Goal: Find contact information: Find contact information

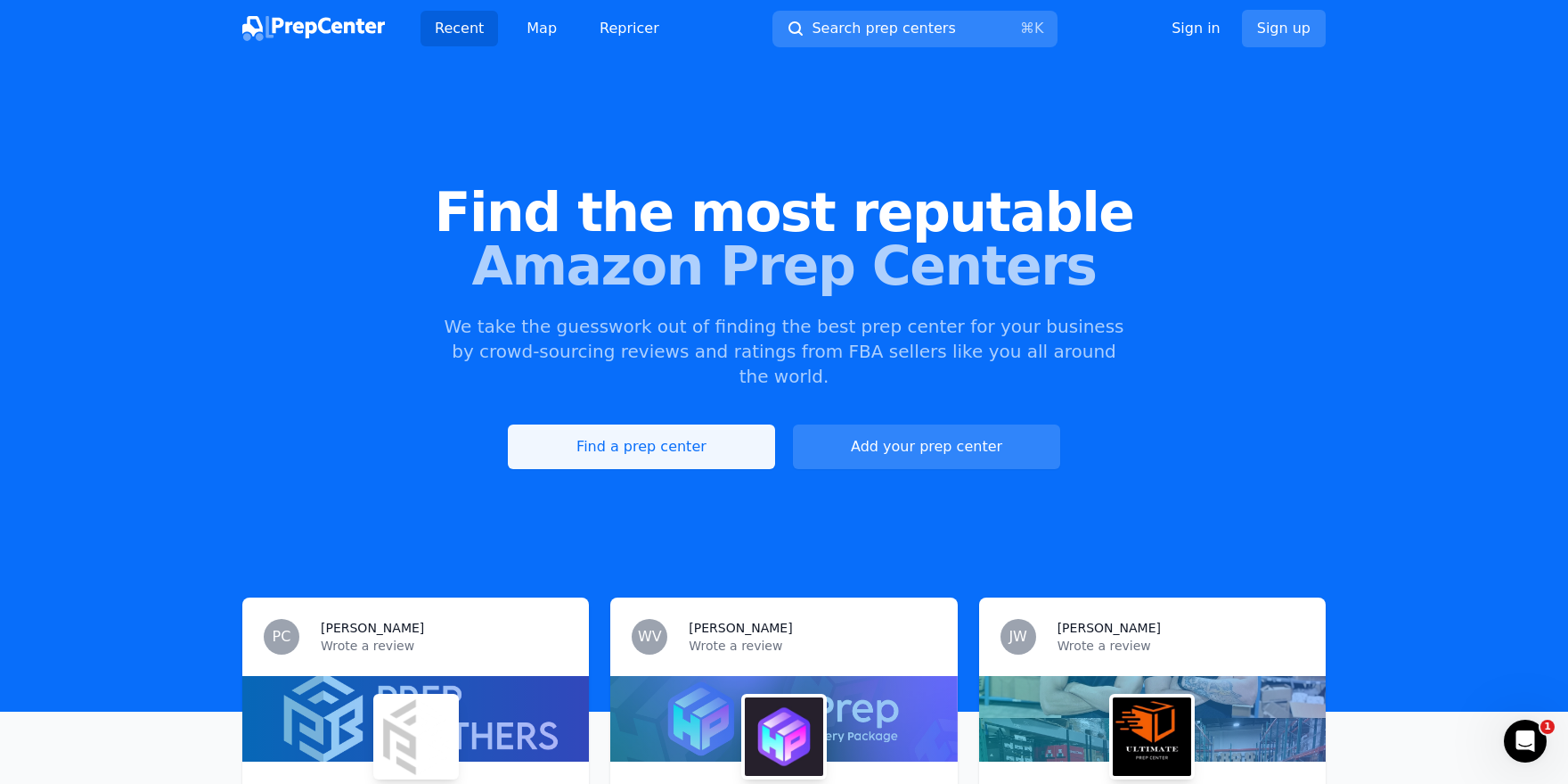
click at [685, 440] on link "Find a prep center" at bounding box center [641, 447] width 267 height 45
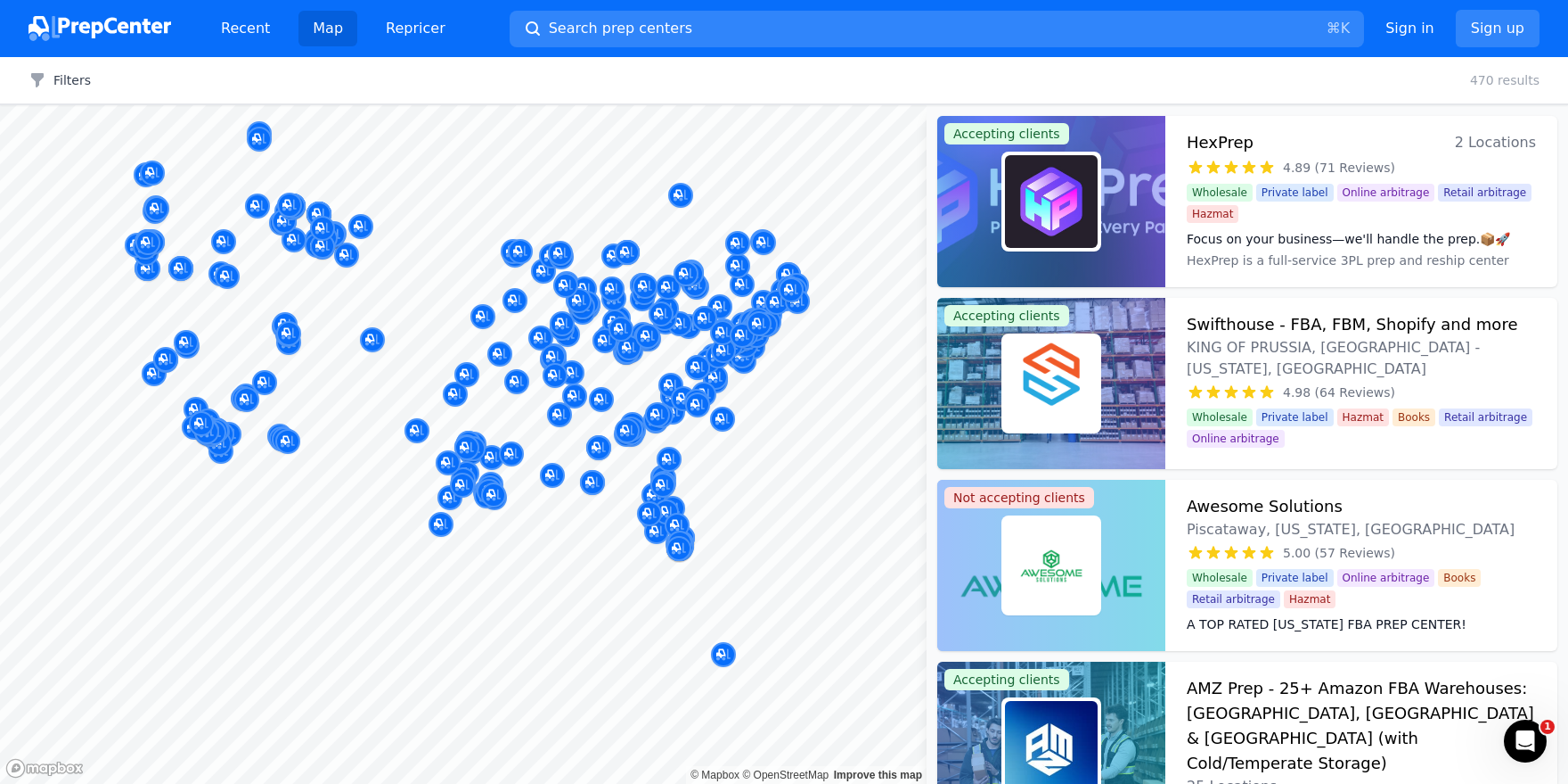
drag, startPoint x: 764, startPoint y: 438, endPoint x: 760, endPoint y: 342, distance: 96.1
click at [760, 342] on button "Map marker" at bounding box center [754, 330] width 25 height 27
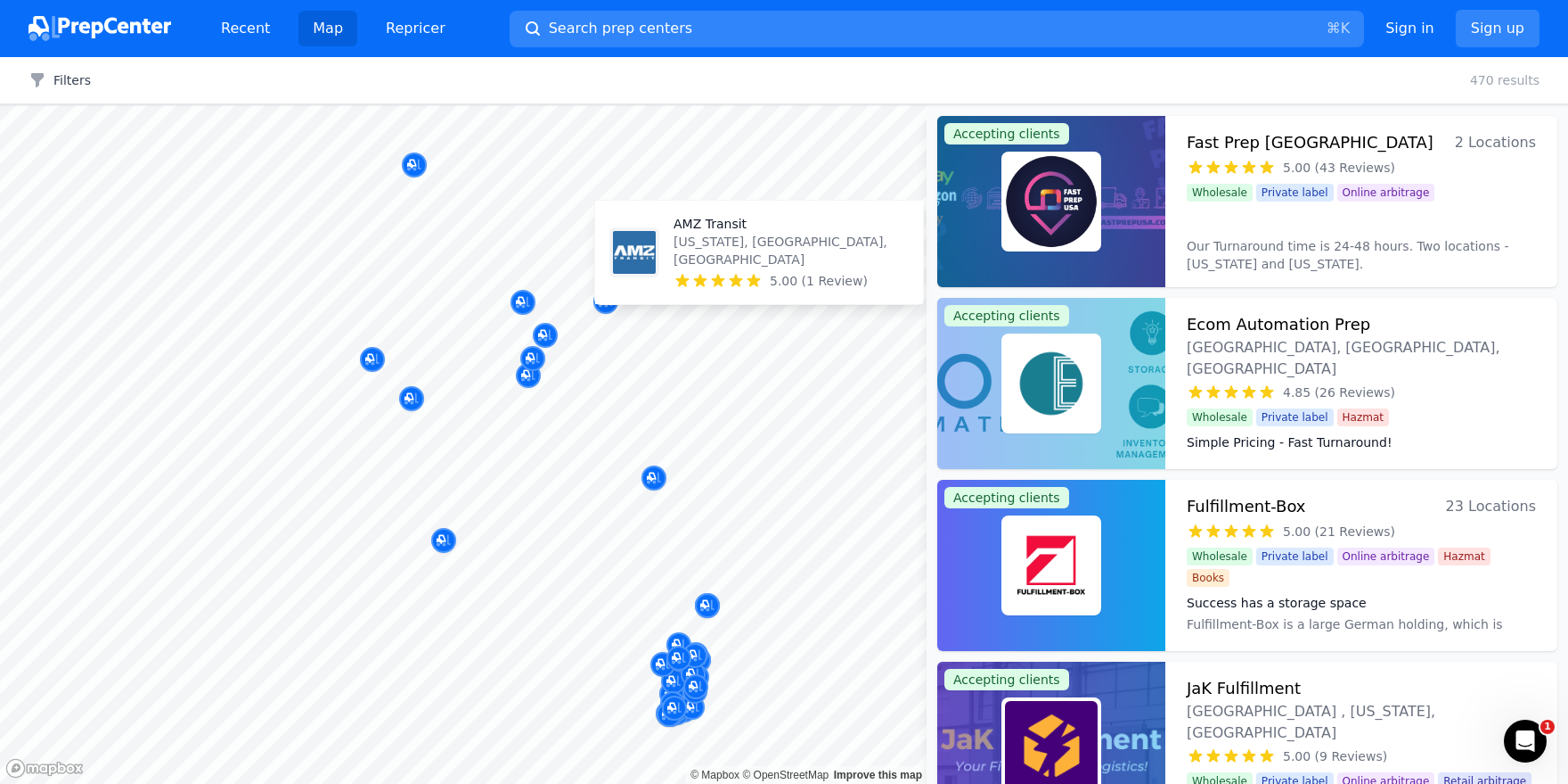
click at [766, 280] on body "Recent Map Repricer Search prep centers ⌘ K Open main menu Sign in Sign up Filt…" at bounding box center [784, 392] width 1568 height 784
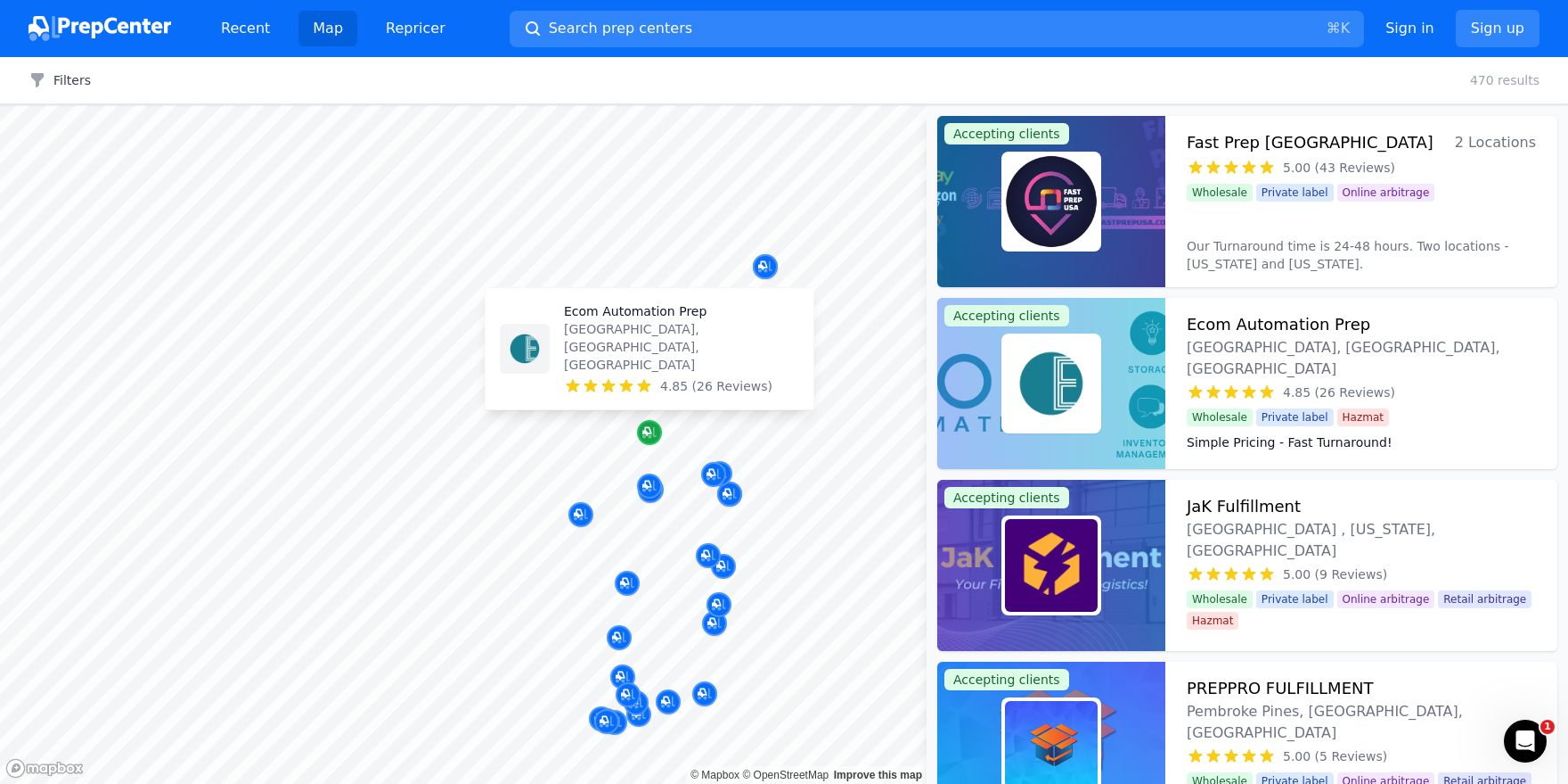
click at [644, 433] on icon "Map marker" at bounding box center [646, 431] width 9 height 9
click at [645, 438] on icon "Map marker" at bounding box center [649, 433] width 15 height 17
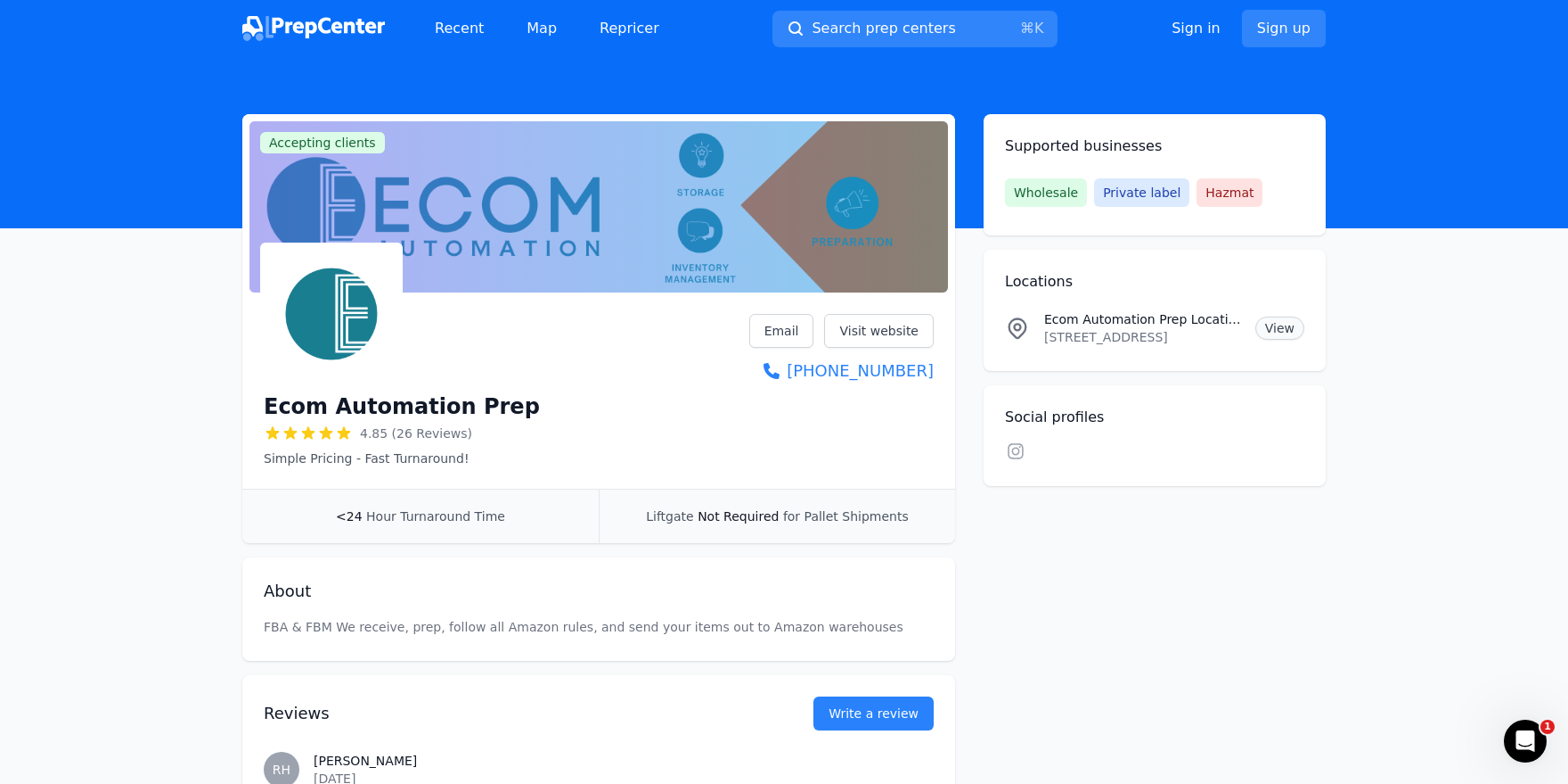
click at [1274, 329] on link "View" at bounding box center [1280, 328] width 49 height 23
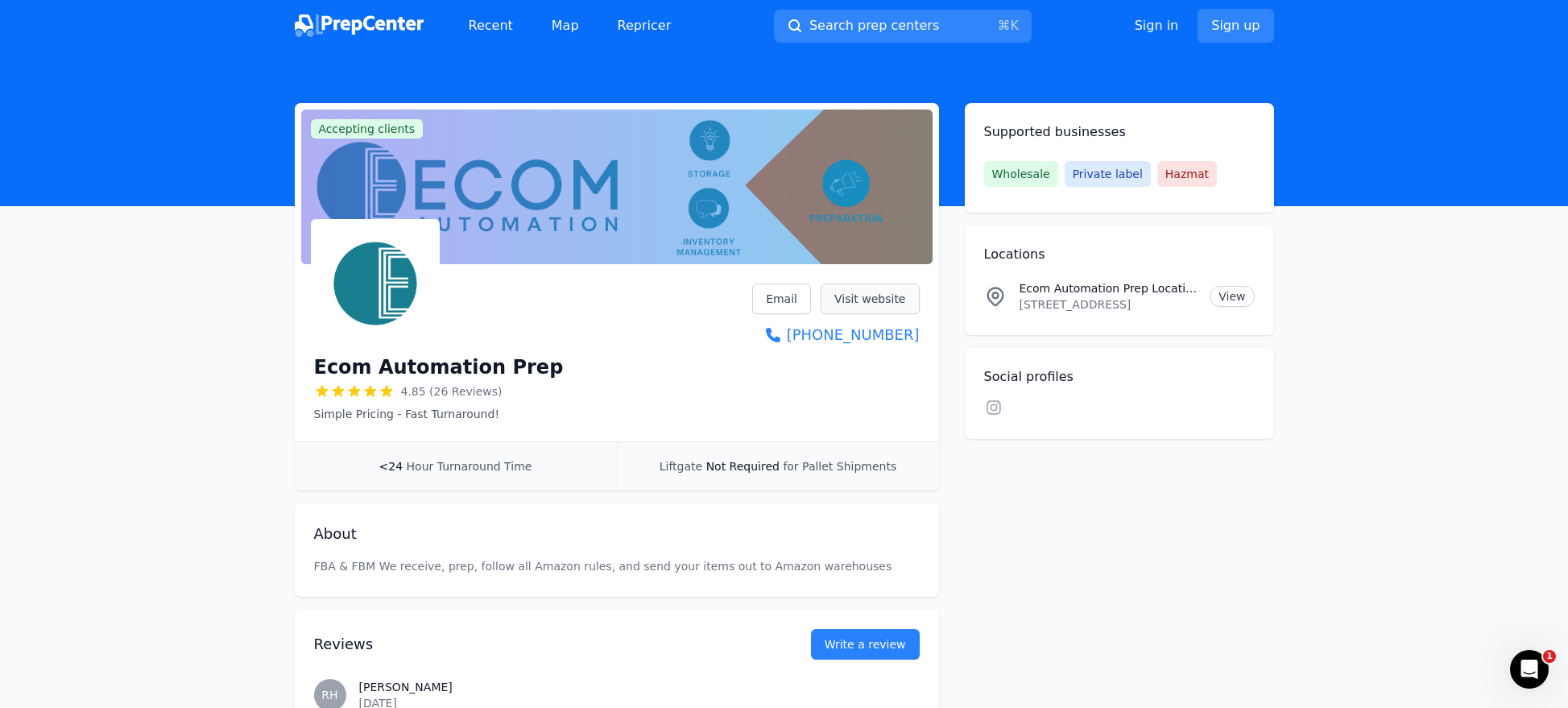
click at [864, 296] on link "Visit website" at bounding box center [870, 298] width 99 height 31
drag, startPoint x: 1018, startPoint y: 308, endPoint x: 1117, endPoint y: 312, distance: 99.1
click at [1117, 312] on p "12466 NW 39th St, Dock 1&4, Coral Springs, FL, 33065, US" at bounding box center [1108, 304] width 178 height 16
copy p "12466 NW 39th St"
drag, startPoint x: 1124, startPoint y: 307, endPoint x: 1179, endPoint y: 323, distance: 57.3
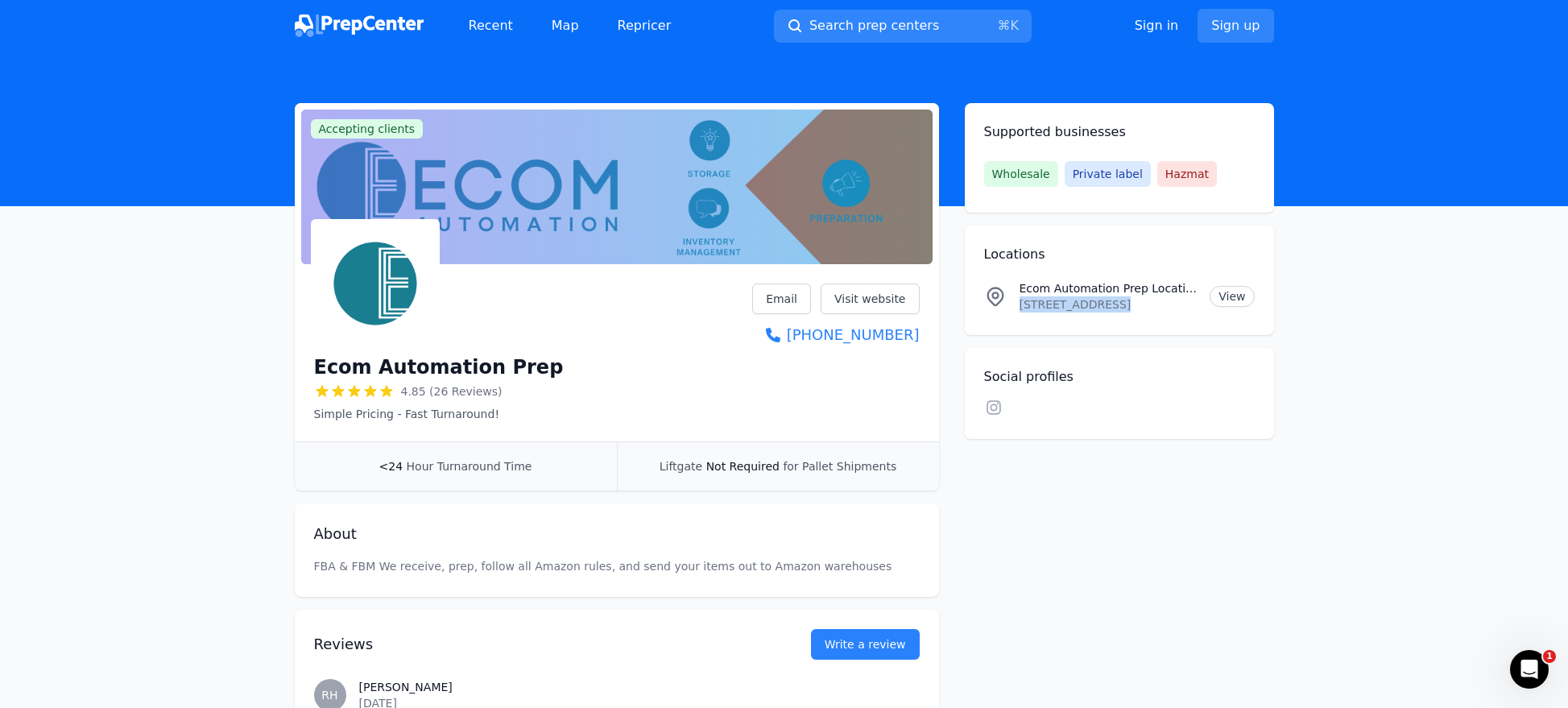
click at [1171, 308] on p "12466 NW 39th St, Dock 1&4, Coral Springs, FL, 33065, US" at bounding box center [1108, 304] width 178 height 16
copy p "Dock 1&4"
click at [443, 368] on h1 "Ecom Automation Prep" at bounding box center [439, 366] width 250 height 25
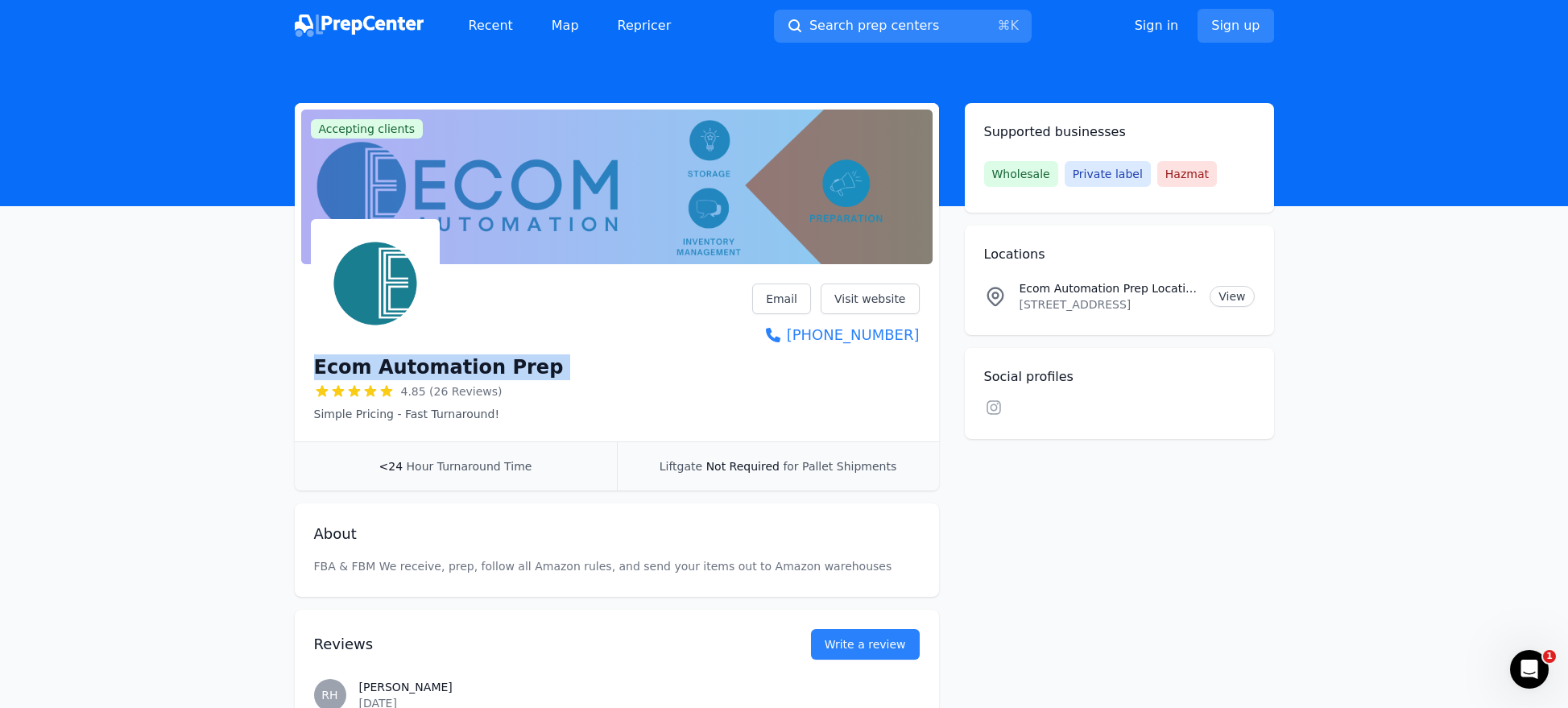
copy div "Ecom Automation Prep"
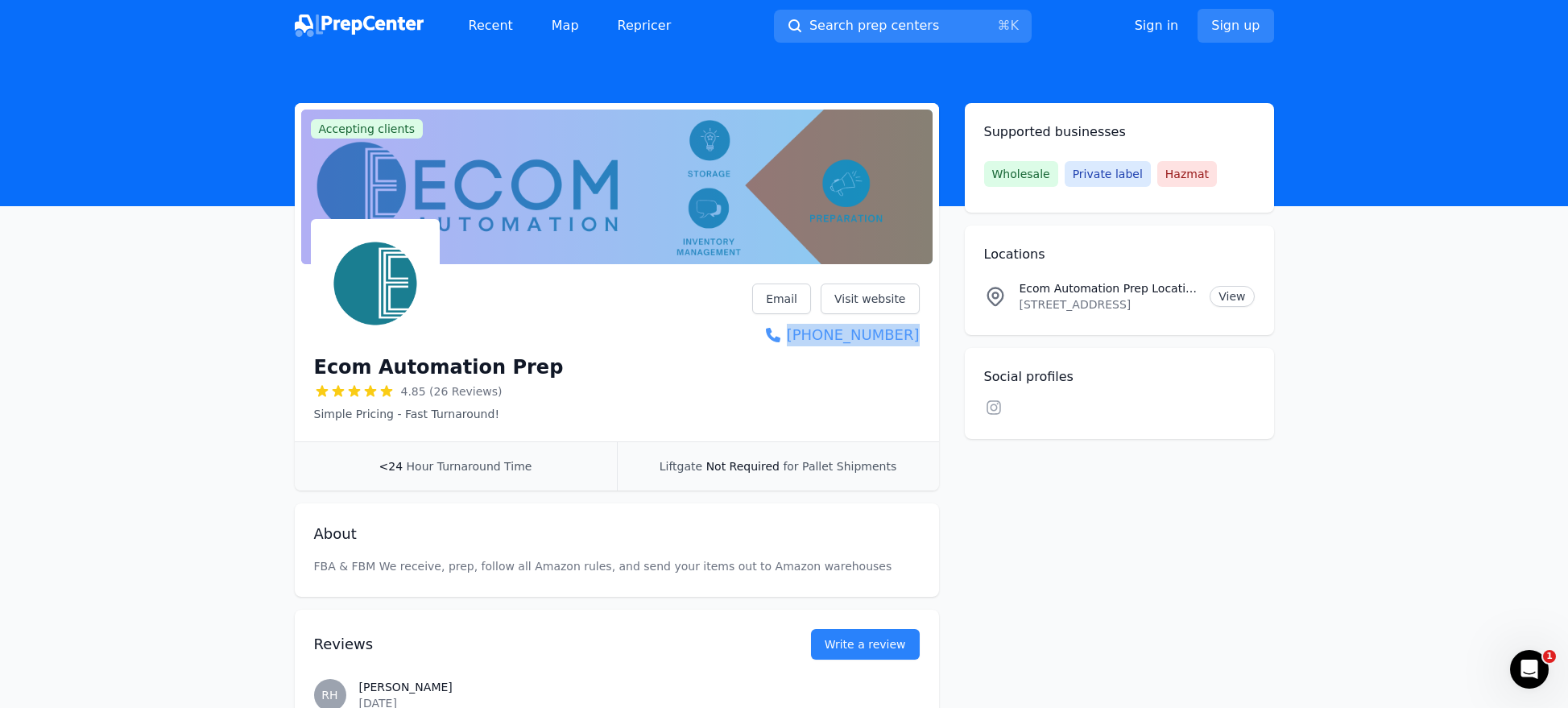
copy link "(561) 485-0428"
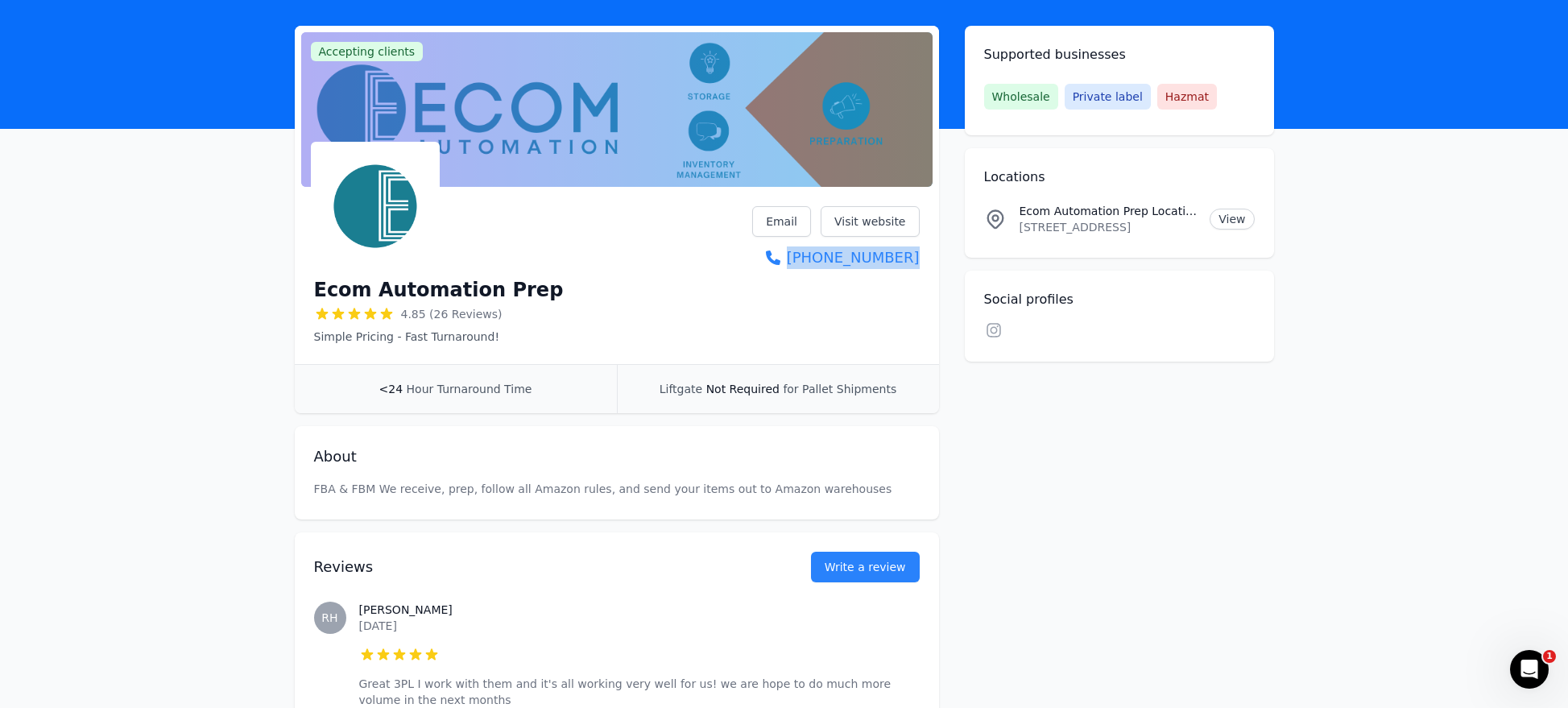
scroll to position [57, 0]
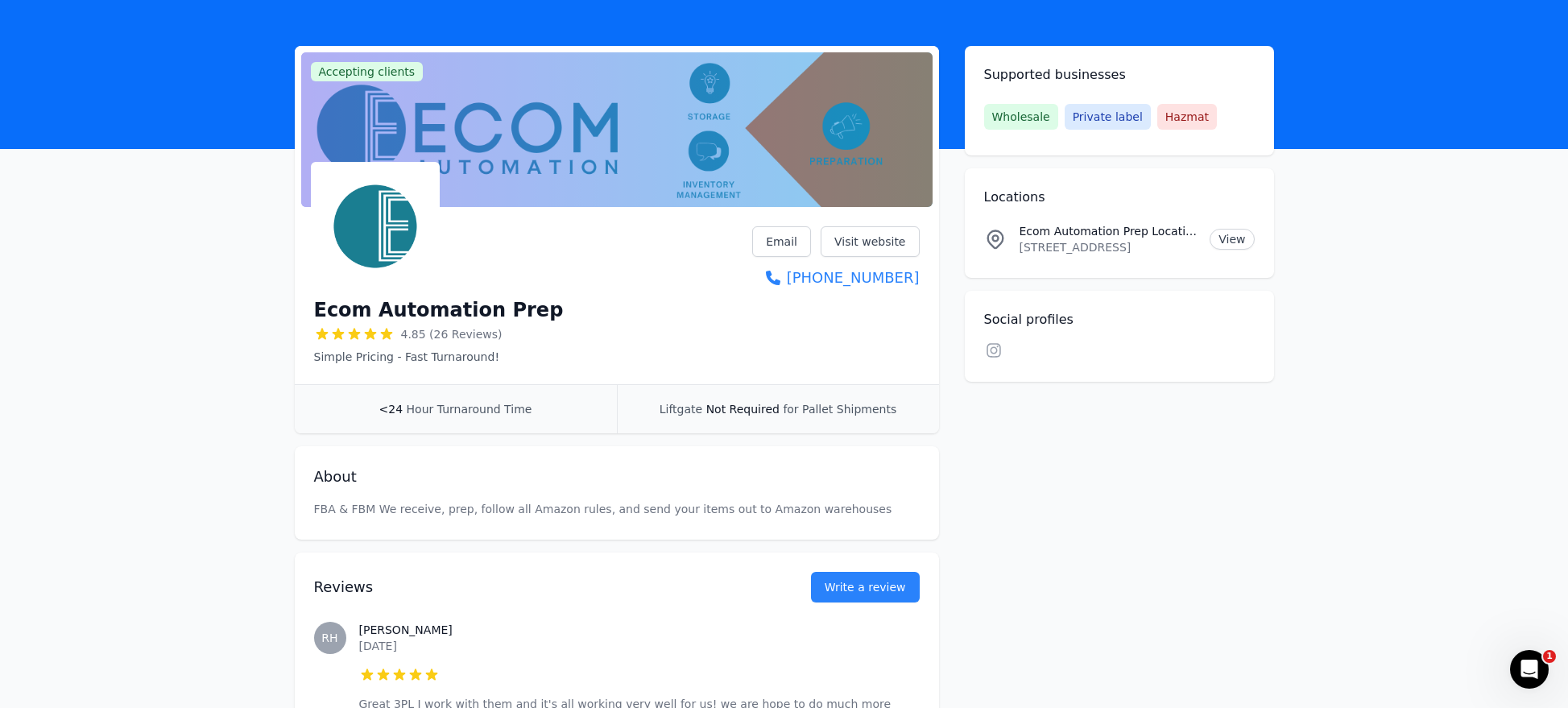
drag, startPoint x: 1180, startPoint y: 439, endPoint x: 1176, endPoint y: 426, distance: 13.6
